Goal: Find contact information: Find contact information

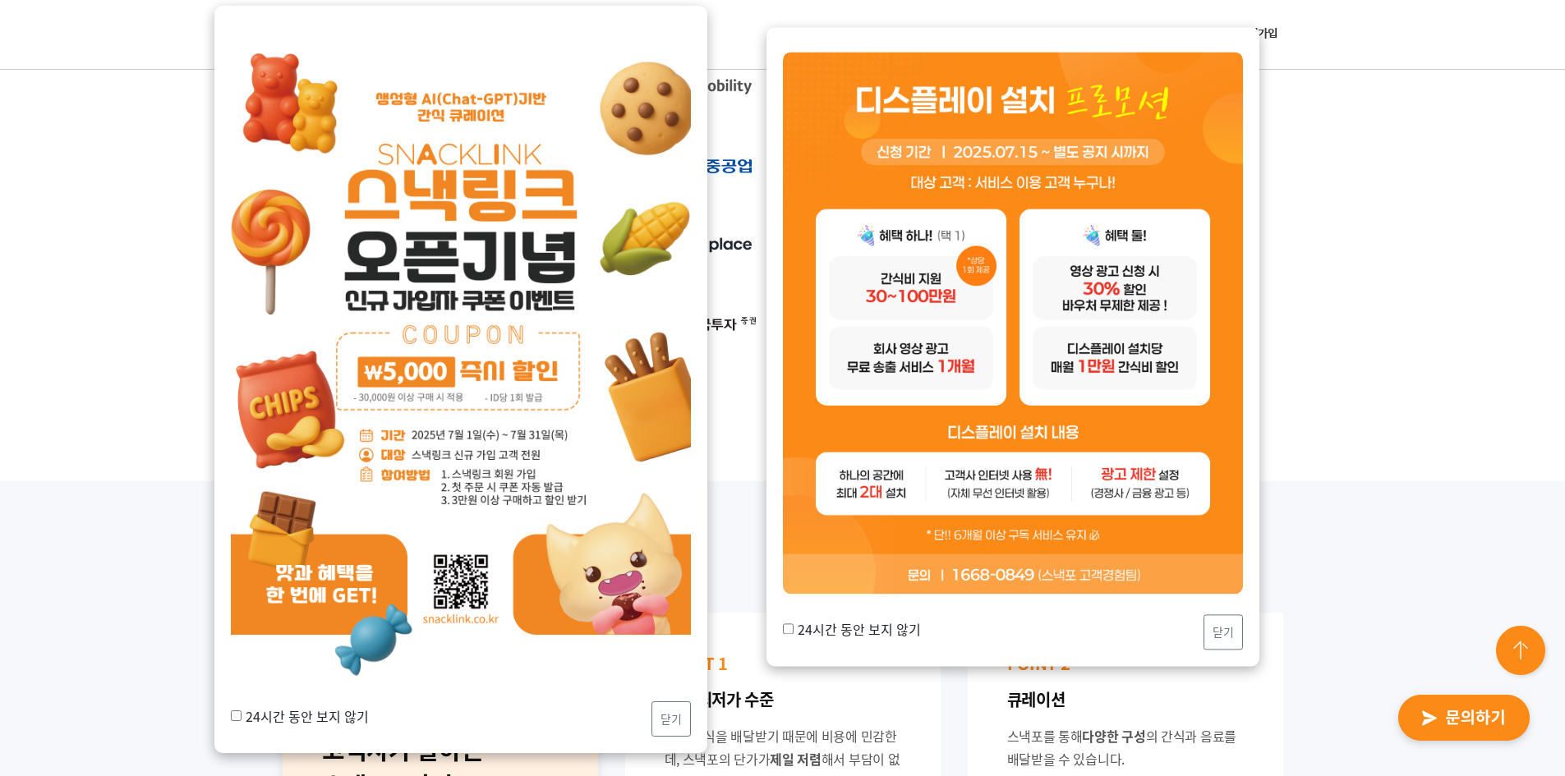
scroll to position [657, 0]
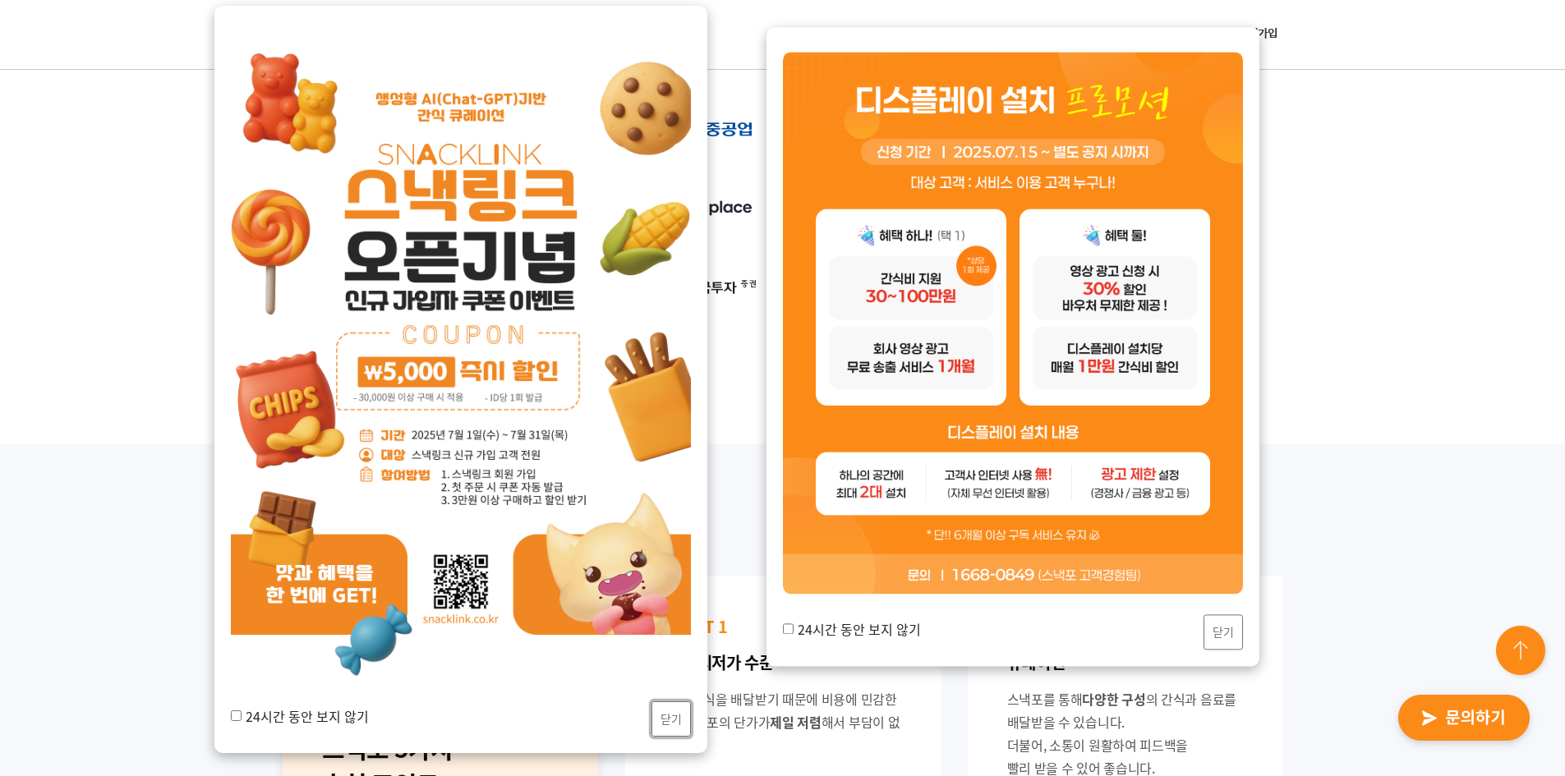
click at [677, 714] on button "닫기" at bounding box center [671, 719] width 39 height 35
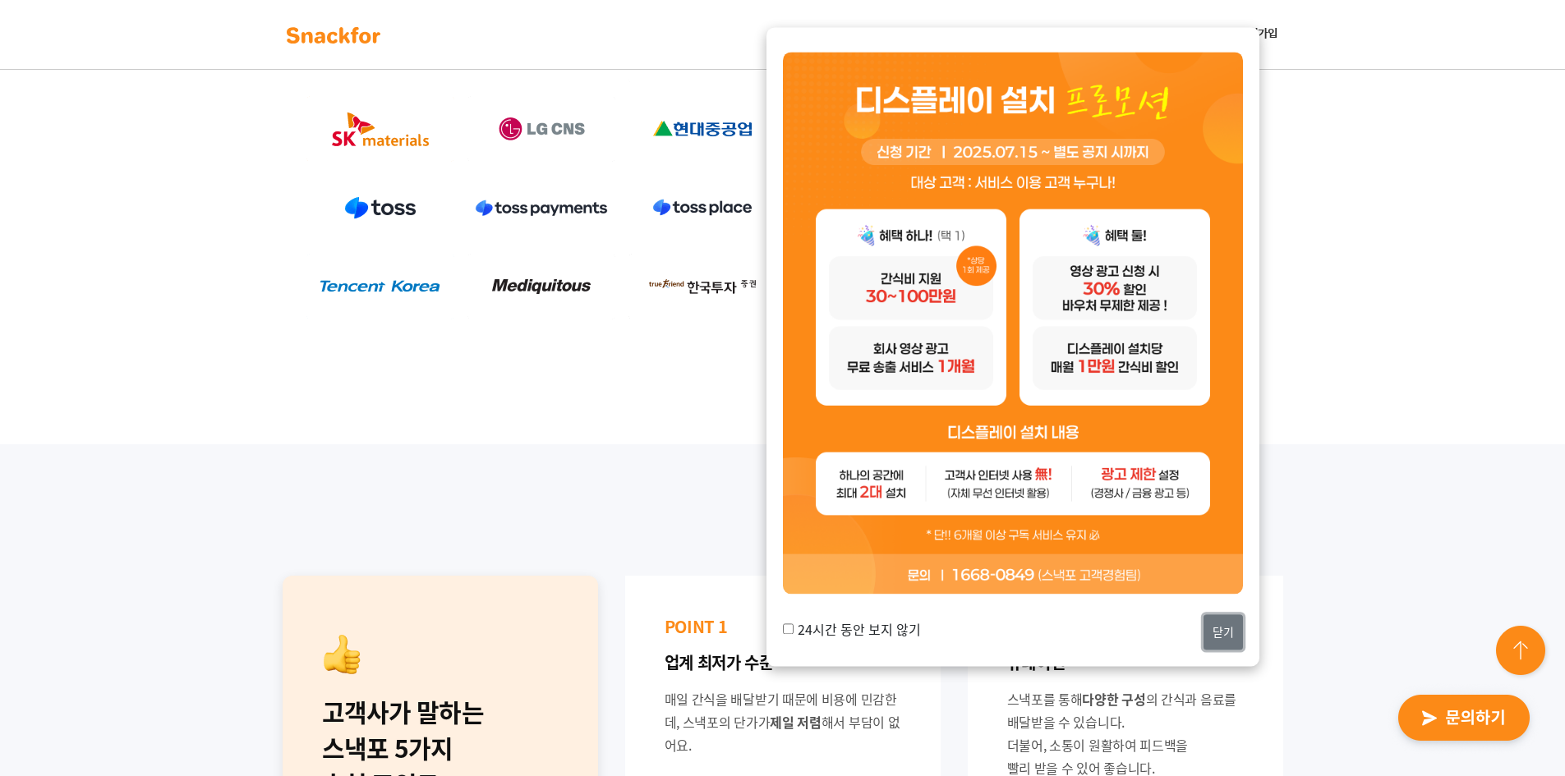
click at [1210, 622] on button "닫기" at bounding box center [1223, 632] width 39 height 35
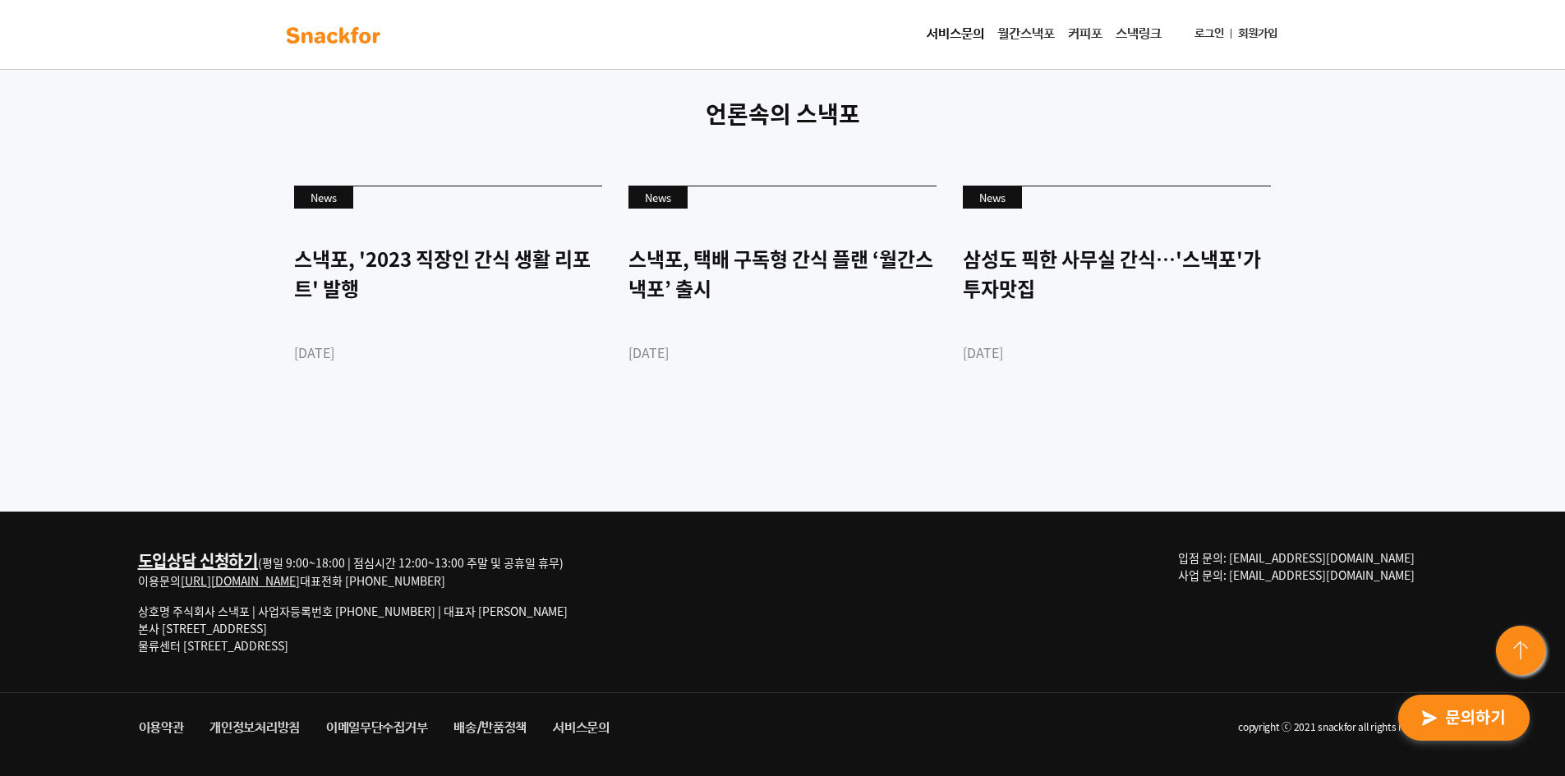
scroll to position [4461, 0]
drag, startPoint x: 171, startPoint y: 629, endPoint x: 369, endPoint y: 631, distance: 198.0
click at [369, 631] on p "상호명 주식회사 스낵포 | 사업자등록번호 [PHONE_NUMBER] | 대표자 [PERSON_NAME] 본사 [STREET_ADDRESS] 물…" at bounding box center [353, 629] width 430 height 52
click at [209, 631] on p "상호명 주식회사 스낵포 | 사업자등록번호 [PHONE_NUMBER] | 대표자 [PERSON_NAME] 본사 [STREET_ADDRESS] 물…" at bounding box center [353, 629] width 430 height 52
drag, startPoint x: 185, startPoint y: 629, endPoint x: 495, endPoint y: 629, distance: 309.8
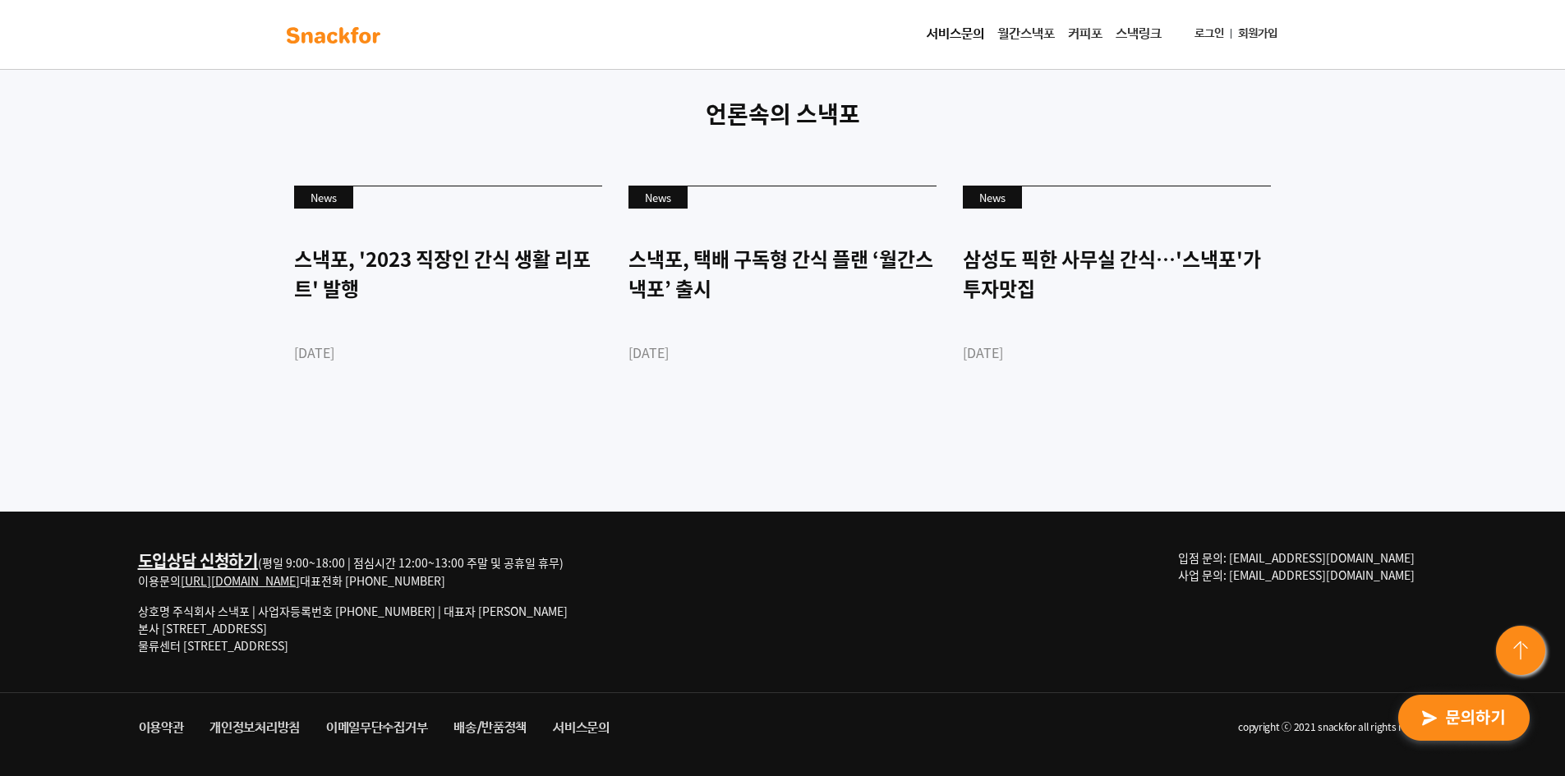
click at [495, 629] on p "상호명 주식회사 스낵포 | 사업자등록번호 [PHONE_NUMBER] | 대표자 [PERSON_NAME] 본사 [STREET_ADDRESS] 물…" at bounding box center [353, 629] width 430 height 52
copy p "[STREET_ADDRESS]"
click at [183, 638] on p "상호명 주식회사 스낵포 | 사업자등록번호 [PHONE_NUMBER] | 대표자 [PERSON_NAME] 본사 [STREET_ADDRESS] 물…" at bounding box center [353, 629] width 430 height 52
drag, startPoint x: 164, startPoint y: 629, endPoint x: 462, endPoint y: 626, distance: 297.4
click at [466, 630] on p "상호명 주식회사 스낵포 | 사업자등록번호 [PHONE_NUMBER] | 대표자 [PERSON_NAME] 본사 [STREET_ADDRESS] 물…" at bounding box center [353, 629] width 430 height 52
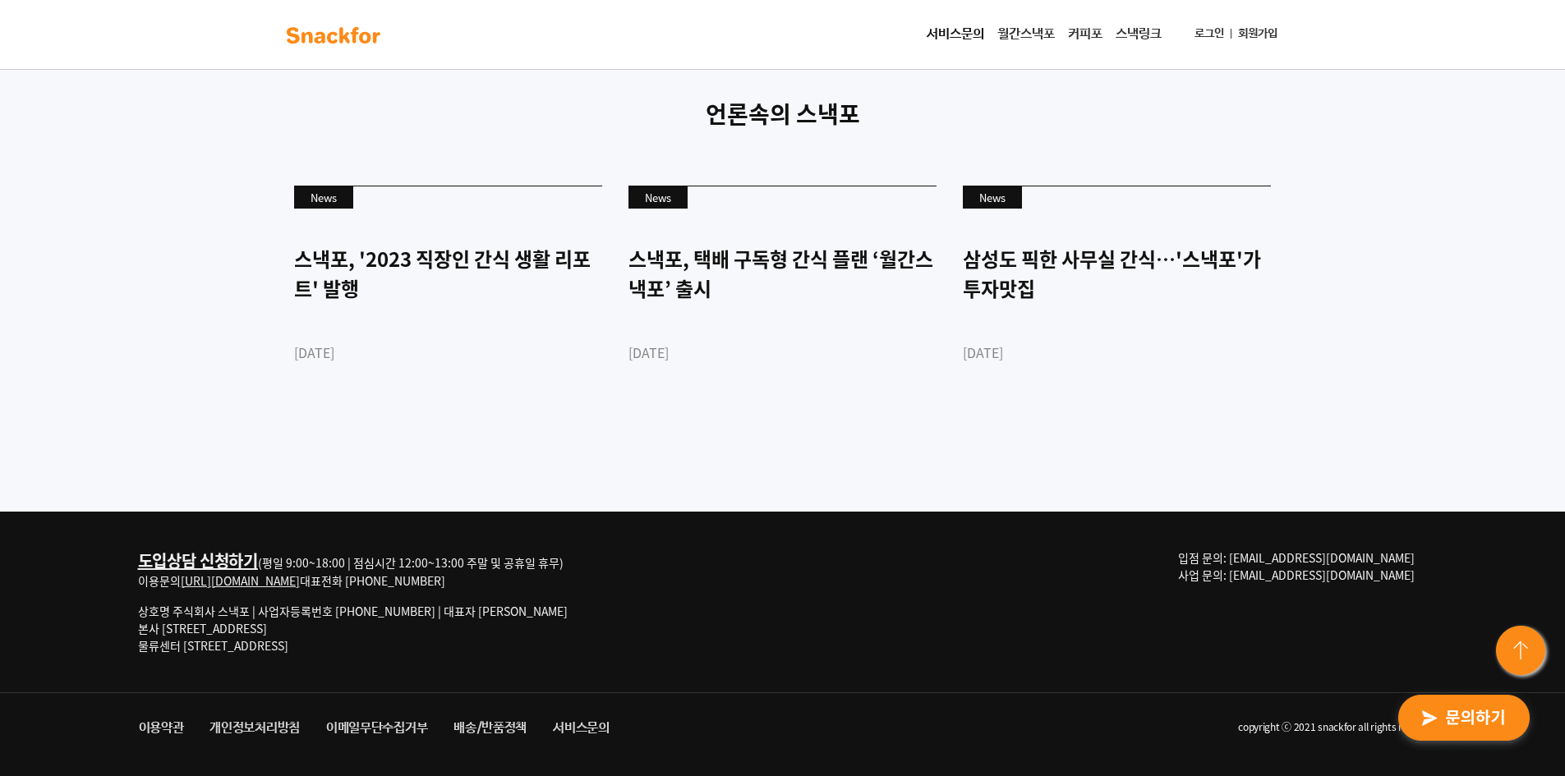
copy p "[STREET_ADDRESS]"
click at [530, 629] on p "상호명 주식회사 스낵포 | 사업자등록번호 [PHONE_NUMBER] | 대표자 [PERSON_NAME] 본사 [STREET_ADDRESS] 물…" at bounding box center [353, 629] width 430 height 52
drag, startPoint x: 436, startPoint y: 582, endPoint x: 476, endPoint y: 581, distance: 39.4
click at [476, 581] on div "도입상담 신청하기 (평일 9:00~18:00 | 점심시간 12:00~13:00 주말 및 공휴일 휴무) 이용문의 [URL][DOMAIN_NAME…" at bounding box center [353, 570] width 430 height 40
